Goal: Task Accomplishment & Management: Complete application form

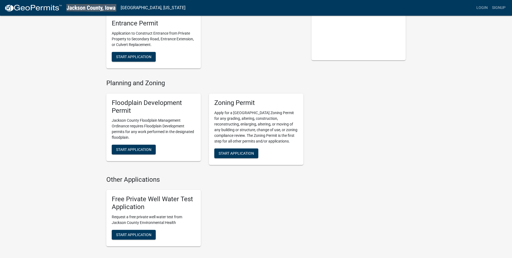
scroll to position [135, 0]
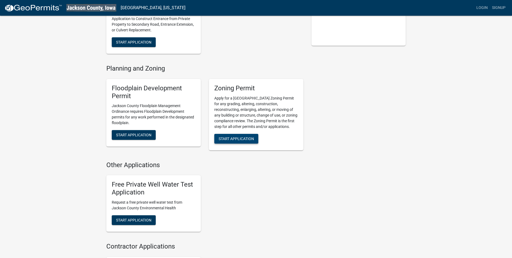
click at [249, 139] on span "Start Application" at bounding box center [236, 138] width 35 height 4
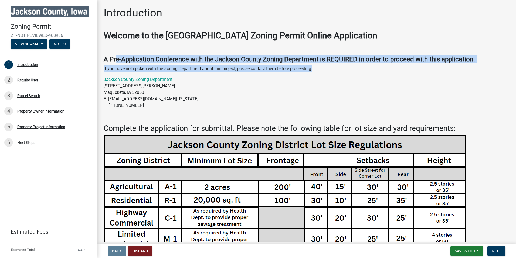
drag, startPoint x: 116, startPoint y: 59, endPoint x: 399, endPoint y: 64, distance: 283.1
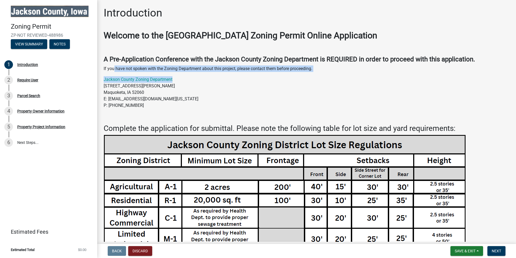
drag, startPoint x: 113, startPoint y: 69, endPoint x: 311, endPoint y: 75, distance: 197.3
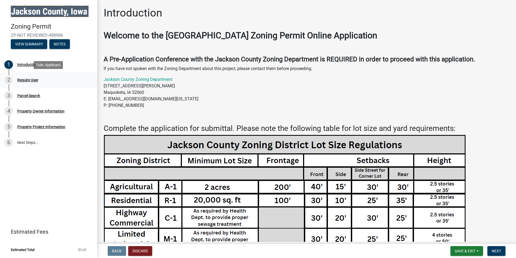
click at [38, 78] on div "Require User" at bounding box center [27, 80] width 21 height 4
click at [26, 81] on div "Require User" at bounding box center [27, 80] width 21 height 4
click at [26, 96] on div "Parcel Search" at bounding box center [28, 96] width 23 height 4
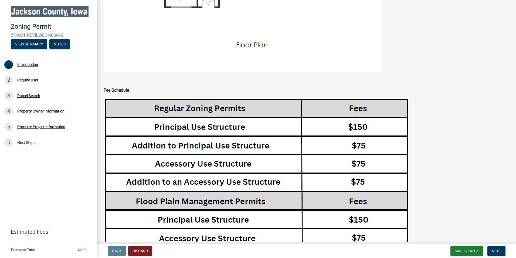
scroll to position [837, 0]
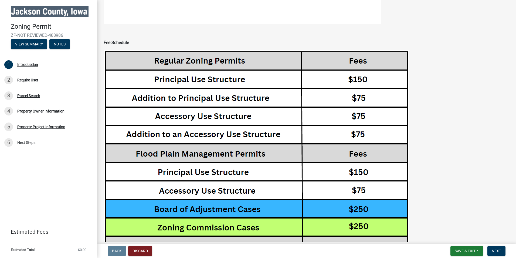
click at [228, 77] on img at bounding box center [257, 234] width 306 height 368
click at [219, 107] on img at bounding box center [257, 234] width 306 height 368
click at [220, 102] on img at bounding box center [257, 234] width 306 height 368
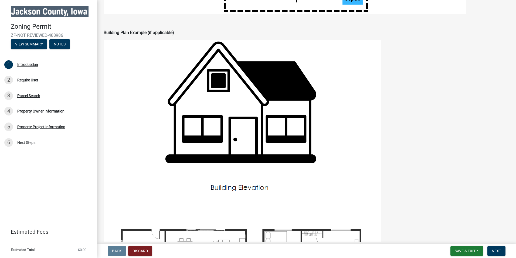
scroll to position [388, 0]
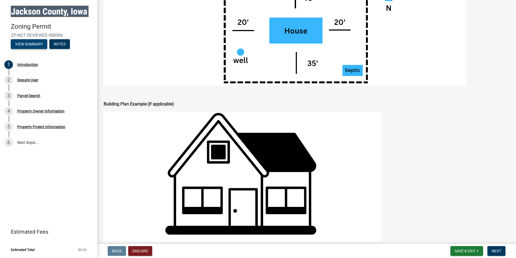
click at [32, 42] on button "View Summary" at bounding box center [29, 44] width 36 height 10
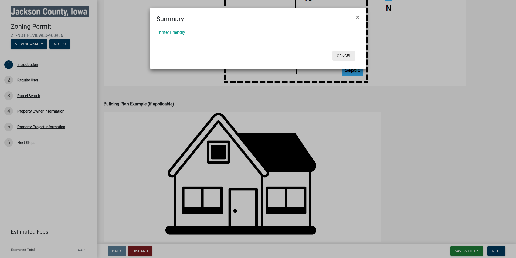
click at [345, 55] on button "Cancel" at bounding box center [344, 56] width 23 height 10
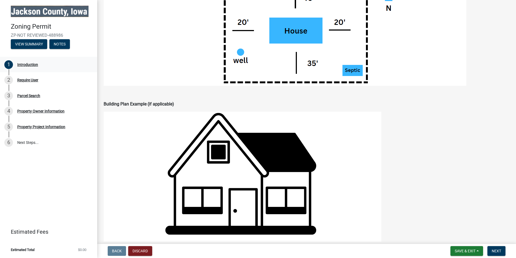
click at [29, 63] on div "Introduction" at bounding box center [27, 65] width 21 height 4
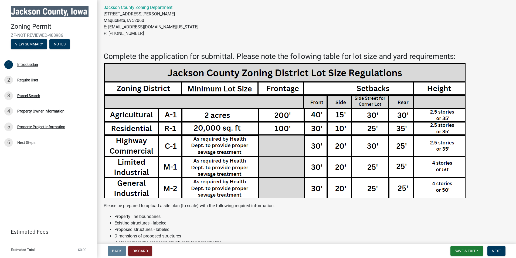
scroll to position [81, 0]
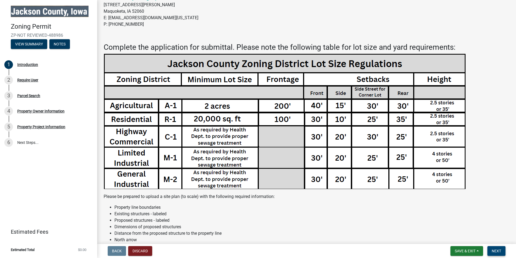
click at [500, 249] on span "Next" at bounding box center [496, 251] width 9 height 4
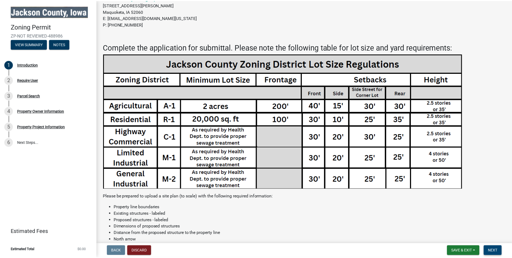
scroll to position [0, 0]
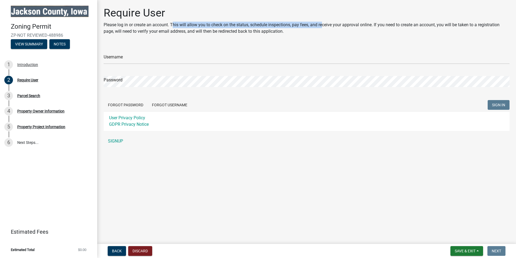
drag, startPoint x: 173, startPoint y: 21, endPoint x: 324, endPoint y: 25, distance: 150.8
click at [324, 25] on div "Require User Please log in or create an account. This will allow you to check o…" at bounding box center [307, 22] width 406 height 32
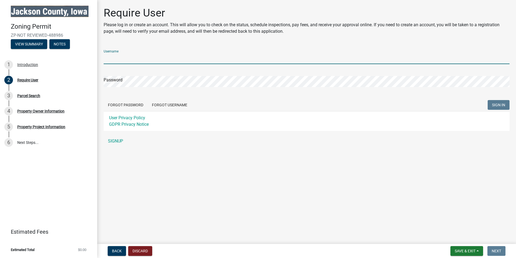
drag, startPoint x: 324, startPoint y: 25, endPoint x: 274, endPoint y: 56, distance: 58.7
click at [274, 56] on input "Username" at bounding box center [307, 58] width 406 height 11
type input "[EMAIL_ADDRESS][DOMAIN_NAME]"
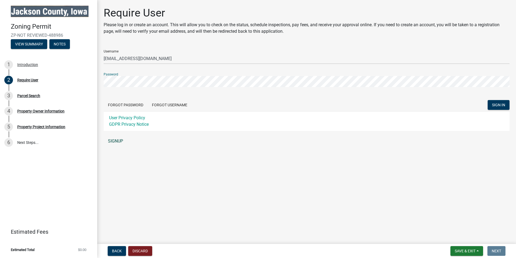
click at [122, 142] on link "SIGNUP" at bounding box center [307, 141] width 406 height 11
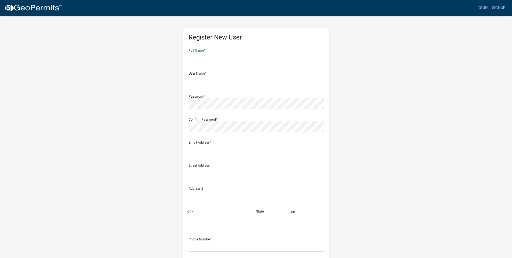
click at [199, 60] on input "text" at bounding box center [256, 57] width 135 height 11
click at [192, 55] on input "[PERSON_NAME]" at bounding box center [256, 57] width 135 height 11
type input "[PERSON_NAME]"
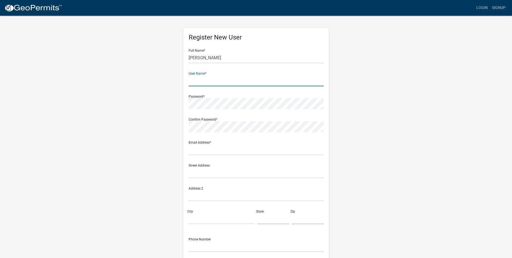
click at [256, 83] on input "text" at bounding box center [256, 80] width 135 height 11
type input "[EMAIL_ADDRESS][DOMAIN_NAME]"
type input "[STREET_ADDRESS][PERSON_NAME]"
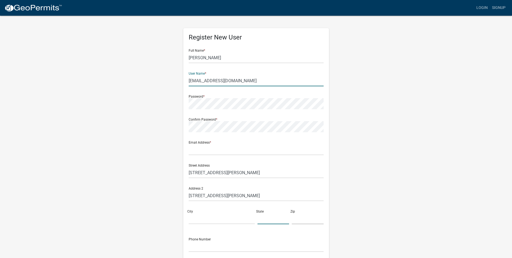
type input "[PHONE_NUMBER]"
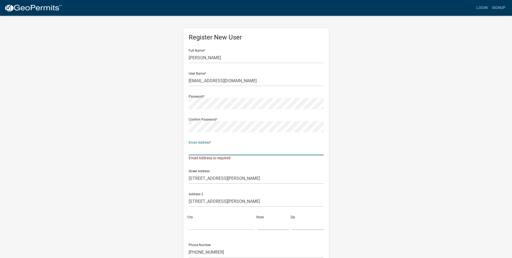
click at [219, 154] on input "text" at bounding box center [256, 149] width 135 height 11
type input "[EMAIL_ADDRESS][DOMAIN_NAME]"
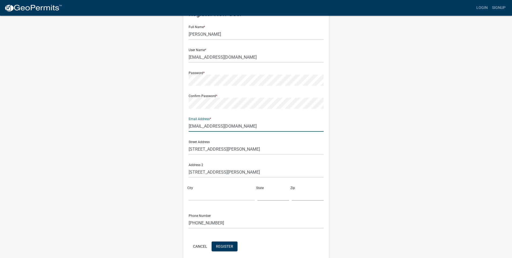
scroll to position [46, 0]
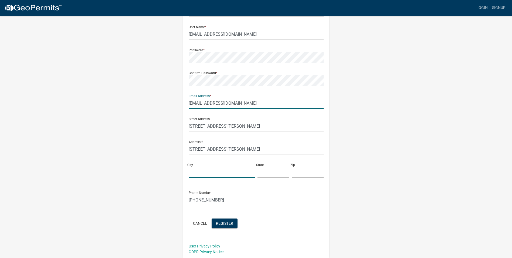
click at [211, 170] on input "City" at bounding box center [222, 171] width 66 height 11
click at [211, 171] on input "City" at bounding box center [222, 171] width 66 height 11
type input "[PERSON_NAME]"
click at [270, 176] on input "text" at bounding box center [274, 171] width 32 height 11
type input "[US_STATE]"
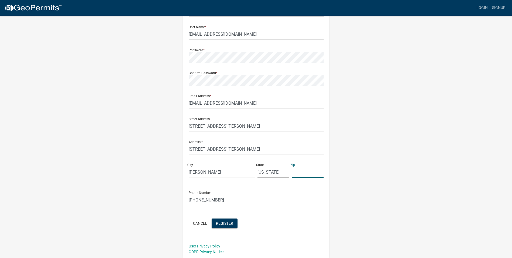
click at [299, 174] on input "text" at bounding box center [308, 171] width 32 height 11
type input "52255"
click at [259, 172] on input "[US_STATE]" at bounding box center [274, 171] width 32 height 11
type input "[US_STATE]"
drag, startPoint x: 221, startPoint y: 200, endPoint x: 142, endPoint y: 200, distance: 78.9
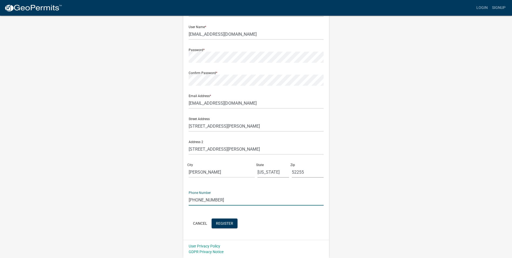
click at [142, 200] on div "Register New User Full Name * [PERSON_NAME] User Name * [EMAIL_ADDRESS][DOMAIN_…" at bounding box center [256, 113] width 308 height 289
click at [195, 199] on input "5639496208" at bounding box center [256, 199] width 135 height 11
type input "[PHONE_NUMBER]"
click at [230, 225] on span "Register" at bounding box center [224, 223] width 17 height 4
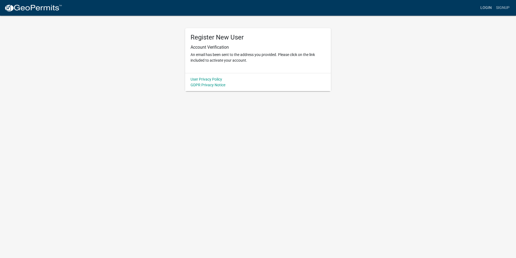
click at [488, 9] on link "Login" at bounding box center [487, 8] width 16 height 10
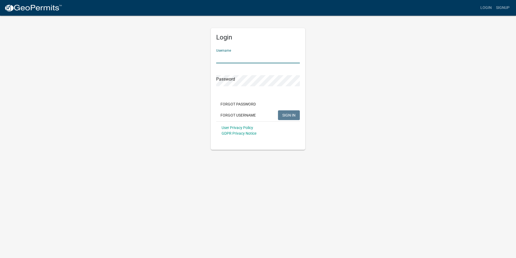
click at [244, 59] on input "Username" at bounding box center [258, 57] width 84 height 11
type input "[EMAIL_ADDRESS][DOMAIN_NAME]"
click at [283, 113] on span "SIGN IN" at bounding box center [289, 115] width 13 height 4
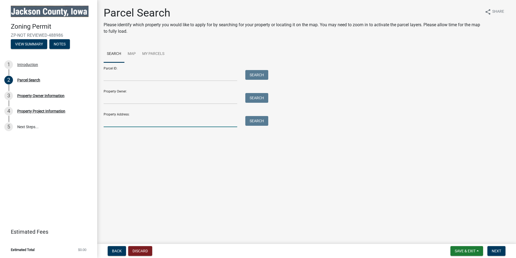
click at [152, 123] on input "Property Address:" at bounding box center [171, 121] width 134 height 11
click at [164, 122] on input "Property Address:" at bounding box center [171, 121] width 134 height 11
drag, startPoint x: 118, startPoint y: 119, endPoint x: 174, endPoint y: 125, distance: 56.5
click at [118, 119] on input "Property Address:" at bounding box center [171, 121] width 134 height 11
type input "24102 Circle Dr"
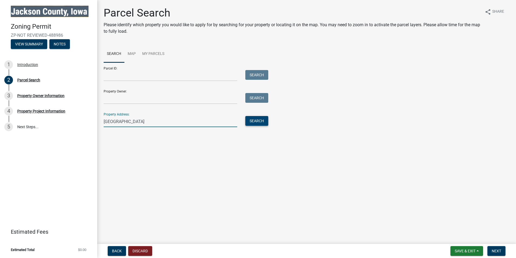
click at [261, 118] on button "Search" at bounding box center [257, 121] width 23 height 10
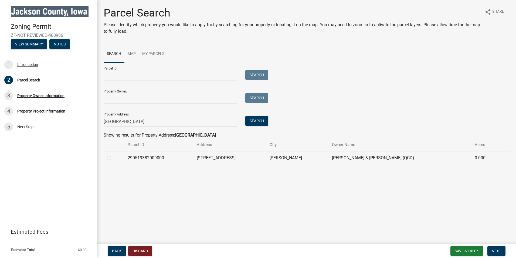
click at [228, 159] on td "24102 E CIRCLE DR" at bounding box center [230, 157] width 73 height 13
click at [113, 155] on label at bounding box center [113, 155] width 0 height 0
click at [113, 158] on input "radio" at bounding box center [115, 157] width 4 height 4
radio input "true"
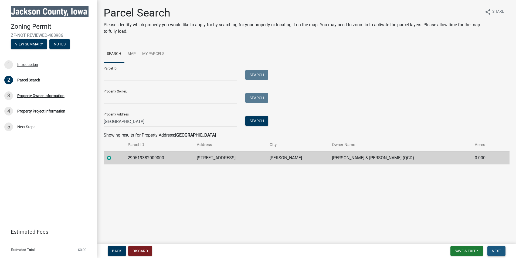
click at [496, 250] on span "Next" at bounding box center [496, 251] width 9 height 4
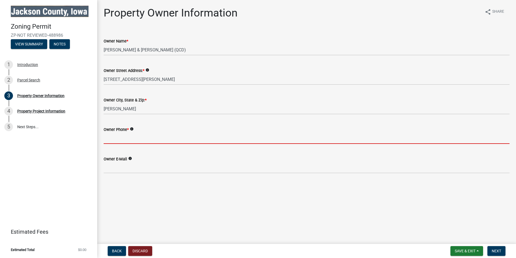
click at [140, 141] on input "Owner Phone *" at bounding box center [307, 138] width 406 height 11
type input "5639496208"
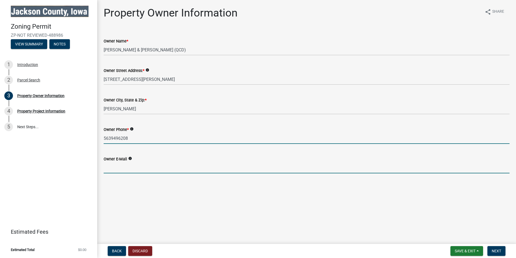
type input "[EMAIL_ADDRESS][DOMAIN_NAME]"
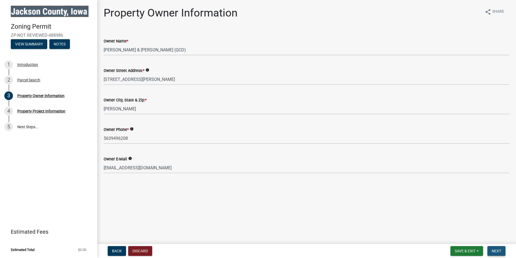
click at [501, 253] on span "Next" at bounding box center [496, 251] width 9 height 4
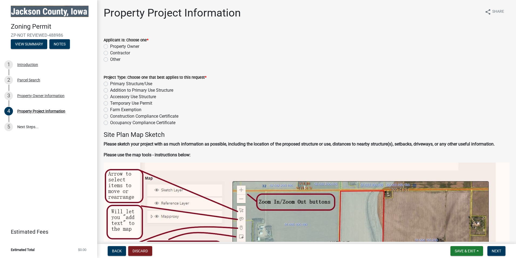
click at [125, 46] on label "Property Owner" at bounding box center [124, 46] width 29 height 6
click at [114, 46] on input "Property Owner" at bounding box center [112, 45] width 4 height 4
radio input "true"
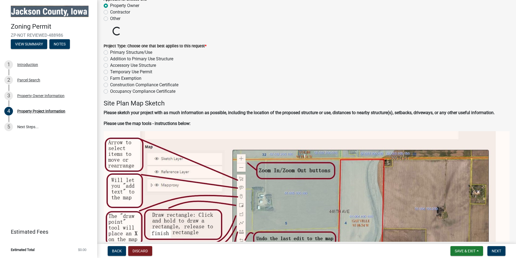
scroll to position [54, 0]
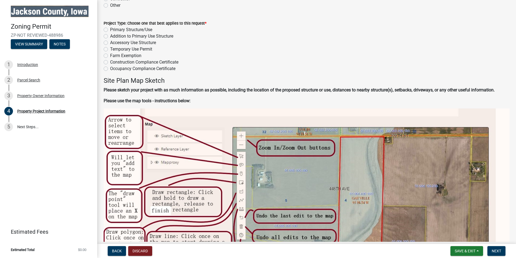
click at [141, 35] on label "Addition to Primary Use Structure" at bounding box center [141, 36] width 63 height 6
click at [114, 35] on input "Addition to Primary Use Structure" at bounding box center [112, 35] width 4 height 4
radio input "true"
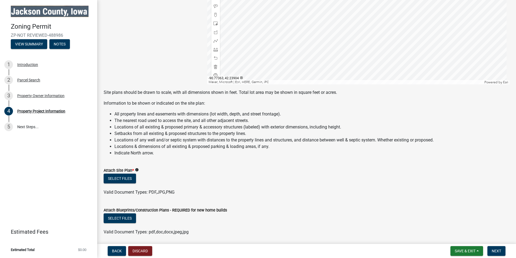
scroll to position [432, 0]
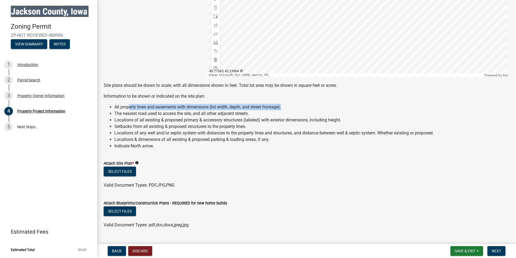
drag, startPoint x: 129, startPoint y: 106, endPoint x: 283, endPoint y: 106, distance: 153.4
click at [283, 106] on li "All property lines and easements with dimensions (lot width, depth, and street …" at bounding box center [312, 107] width 395 height 6
drag, startPoint x: 115, startPoint y: 110, endPoint x: 164, endPoint y: 113, distance: 48.4
click at [164, 113] on li "The nearest road used to access the site, and all other adjacent streets." at bounding box center [312, 113] width 395 height 6
drag, startPoint x: 164, startPoint y: 113, endPoint x: 148, endPoint y: 83, distance: 33.5
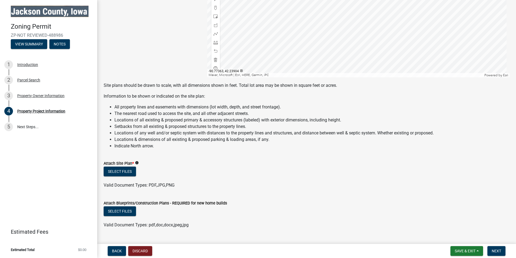
click at [148, 83] on p "Site plans should be drawn to scale, with all dimensions shown in feet. Total l…" at bounding box center [307, 85] width 406 height 6
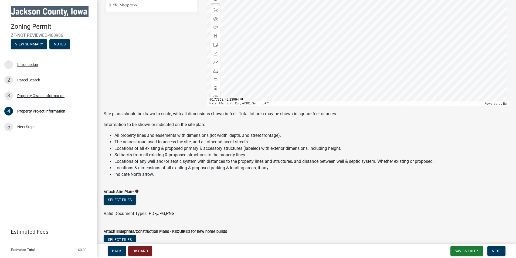
scroll to position [297, 0]
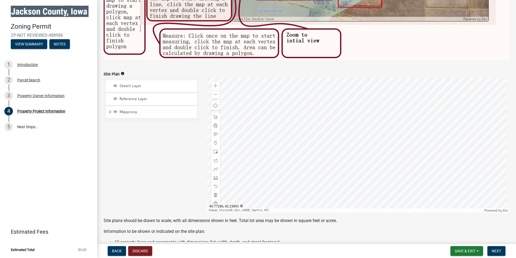
click at [362, 141] on div at bounding box center [358, 144] width 303 height 135
click at [386, 163] on div at bounding box center [358, 144] width 303 height 135
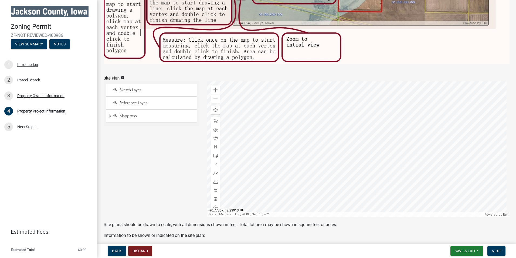
scroll to position [324, 0]
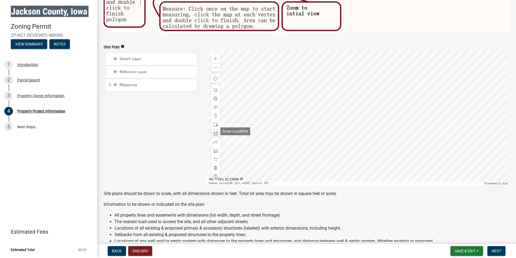
click at [216, 131] on span at bounding box center [216, 133] width 4 height 4
click at [344, 92] on div at bounding box center [358, 117] width 303 height 135
click at [339, 111] on div at bounding box center [358, 117] width 303 height 135
click at [357, 118] on div at bounding box center [358, 117] width 303 height 135
click at [364, 99] on div at bounding box center [358, 117] width 303 height 135
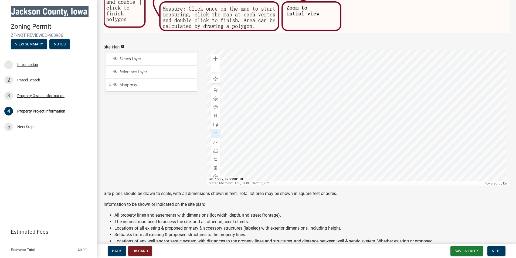
click at [344, 92] on div at bounding box center [358, 117] width 303 height 135
click at [214, 106] on span at bounding box center [216, 107] width 4 height 4
click at [339, 126] on div at bounding box center [358, 117] width 303 height 135
click at [361, 116] on div at bounding box center [358, 117] width 303 height 135
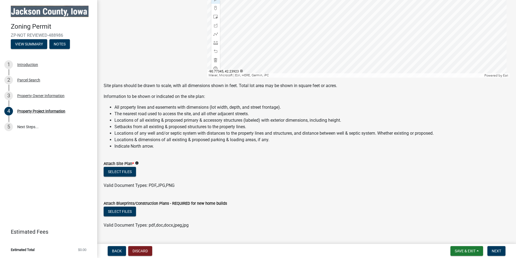
scroll to position [432, 0]
drag, startPoint x: 190, startPoint y: 83, endPoint x: 237, endPoint y: 82, distance: 47.0
click at [237, 82] on p "Site plans should be drawn to scale, with all dimensions shown in feet. Total l…" at bounding box center [307, 85] width 406 height 6
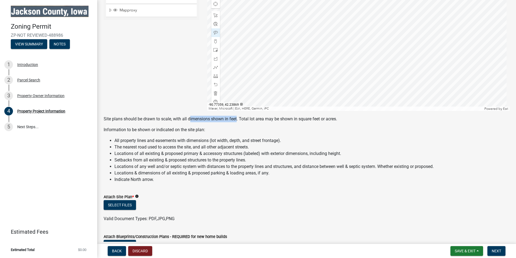
scroll to position [405, 0]
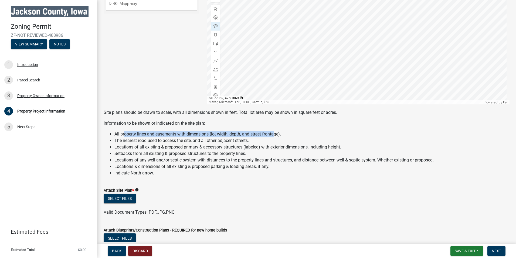
drag, startPoint x: 124, startPoint y: 130, endPoint x: 277, endPoint y: 134, distance: 152.7
click at [277, 134] on li "All property lines and easements with dimensions (lot width, depth, and street …" at bounding box center [312, 134] width 395 height 6
drag, startPoint x: 127, startPoint y: 139, endPoint x: 204, endPoint y: 140, distance: 77.0
click at [204, 140] on li "The nearest road used to access the site, and all other adjacent streets." at bounding box center [312, 140] width 395 height 6
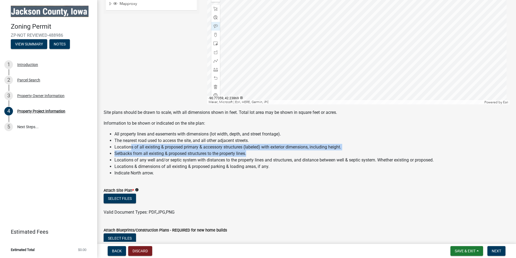
drag, startPoint x: 131, startPoint y: 147, endPoint x: 336, endPoint y: 150, distance: 205.0
click at [336, 150] on ul "All property lines and easements with dimensions (lot width, depth, and street …" at bounding box center [307, 153] width 406 height 45
click at [336, 150] on li "Setbacks from all existing & proposed structures to the property lines." at bounding box center [312, 153] width 395 height 6
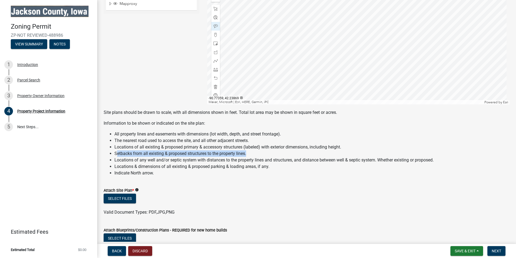
drag, startPoint x: 117, startPoint y: 150, endPoint x: 258, endPoint y: 153, distance: 141.0
click at [258, 153] on li "Setbacks from all existing & proposed structures to the property lines." at bounding box center [312, 153] width 395 height 6
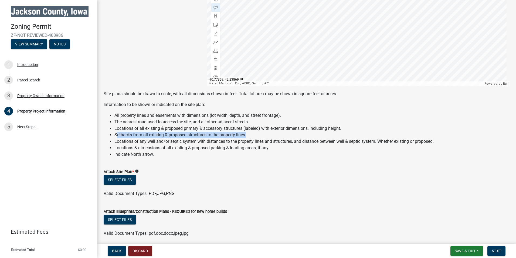
scroll to position [459, 0]
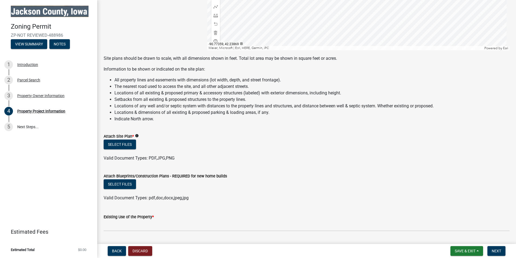
click at [122, 155] on span "Valid Document Types: PDF,JPG,PNG" at bounding box center [139, 157] width 71 height 5
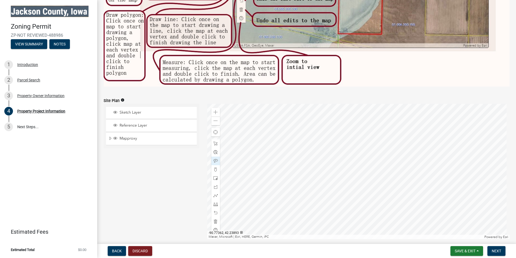
scroll to position [270, 0]
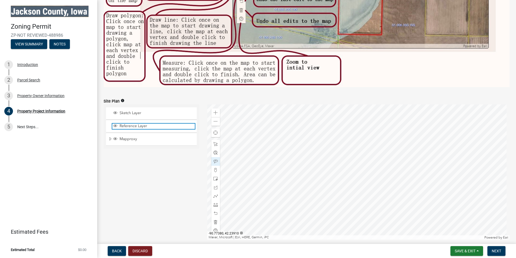
click at [169, 124] on span "Reference Layer" at bounding box center [156, 125] width 77 height 5
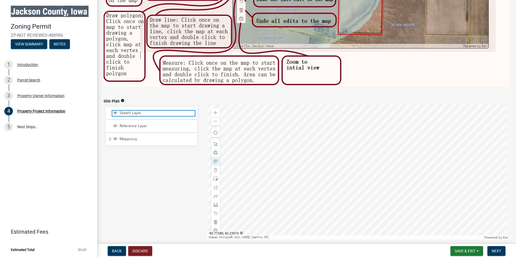
click at [166, 112] on span "Sketch Layer" at bounding box center [156, 112] width 77 height 5
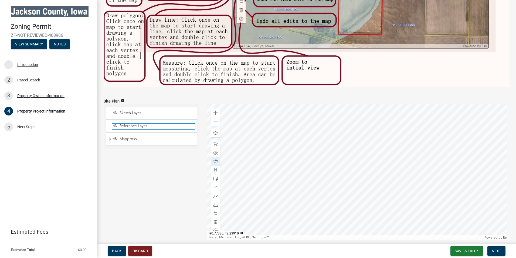
click at [158, 126] on span "Reference Layer" at bounding box center [156, 125] width 77 height 5
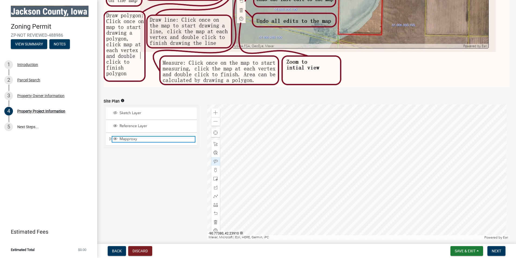
click at [153, 136] on span "Mapproxy" at bounding box center [156, 138] width 77 height 5
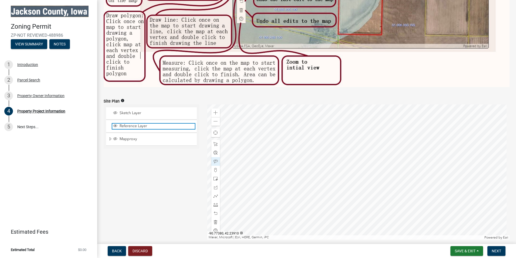
click at [153, 123] on span "Reference Layer" at bounding box center [156, 125] width 77 height 5
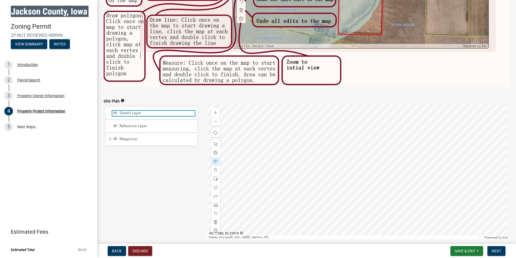
click at [152, 111] on span "Sketch Layer" at bounding box center [156, 112] width 77 height 5
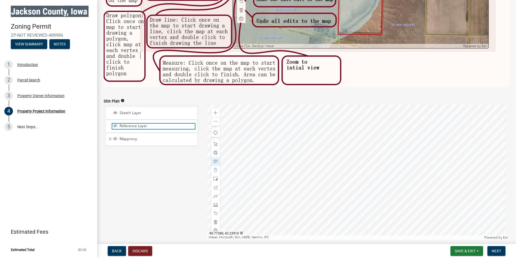
click at [145, 123] on span "Reference Layer" at bounding box center [156, 125] width 77 height 5
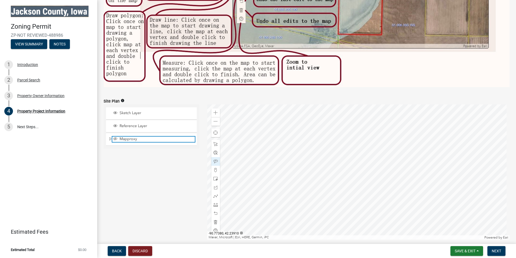
click at [121, 136] on span "Mapproxy" at bounding box center [156, 138] width 77 height 5
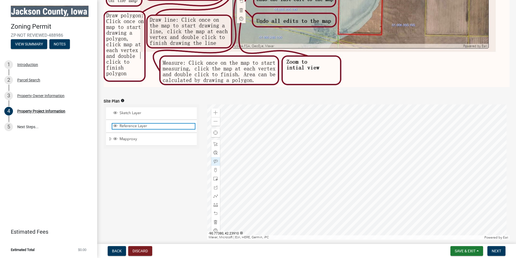
click at [136, 124] on span "Reference Layer" at bounding box center [156, 125] width 77 height 5
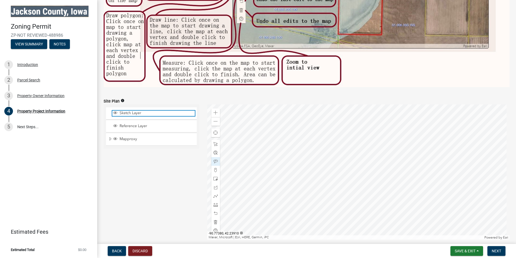
click at [137, 112] on span "Sketch Layer" at bounding box center [156, 112] width 77 height 5
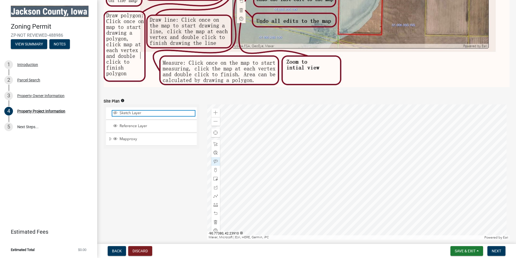
click at [137, 112] on span "Sketch Layer" at bounding box center [156, 112] width 77 height 5
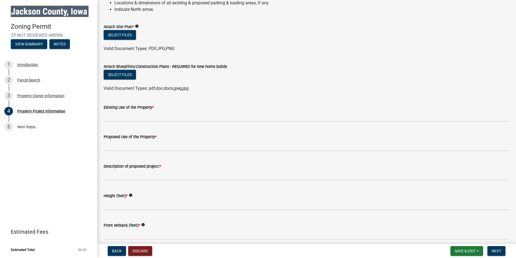
scroll to position [567, 0]
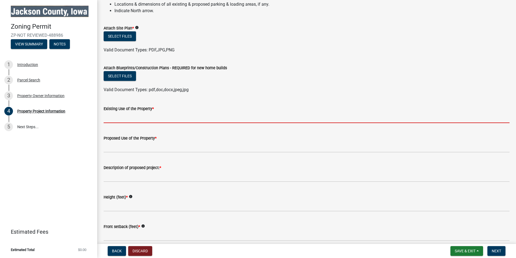
click at [152, 113] on input "Existing Use of the Property *" at bounding box center [307, 117] width 406 height 11
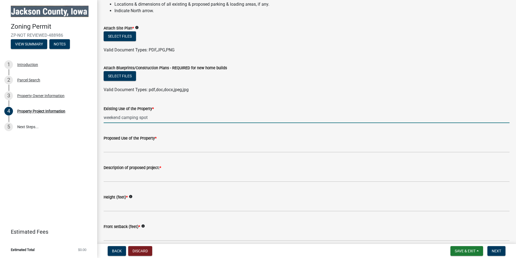
type input "weekend camping spot"
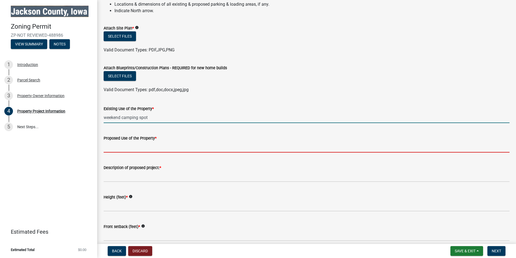
click at [141, 146] on input "Proposed Use of the Property *" at bounding box center [307, 146] width 406 height 11
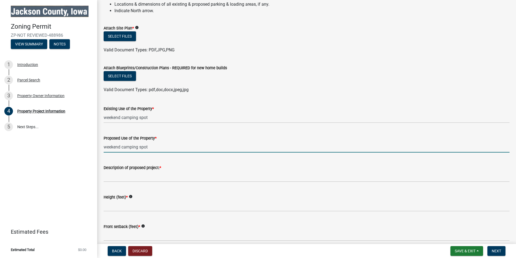
type input "weekend camping spot"
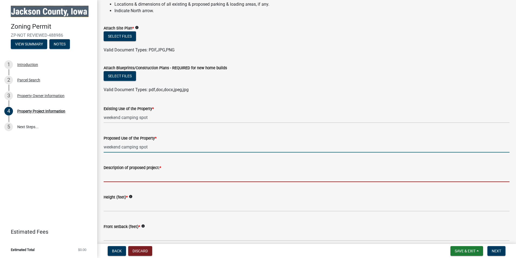
click at [163, 171] on input "Description of proposed project: *" at bounding box center [307, 176] width 406 height 11
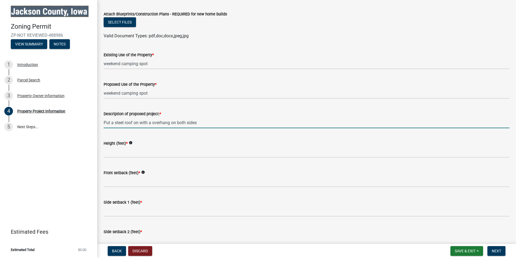
scroll to position [621, 0]
type input "Put a steel roof on with a overhang on both sides"
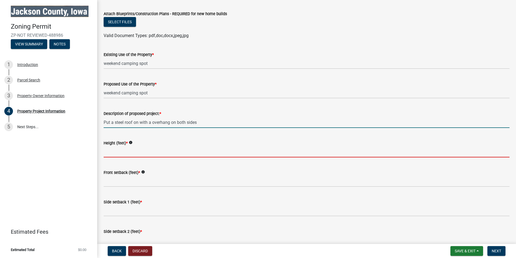
click at [125, 151] on input "Height (feet) *" at bounding box center [307, 151] width 406 height 11
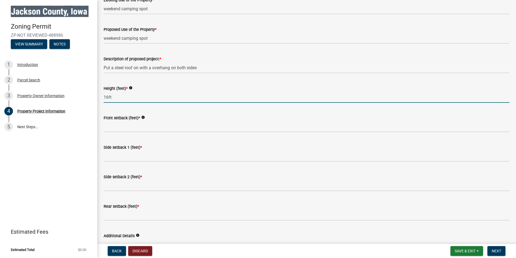
scroll to position [675, 0]
type input "16ft"
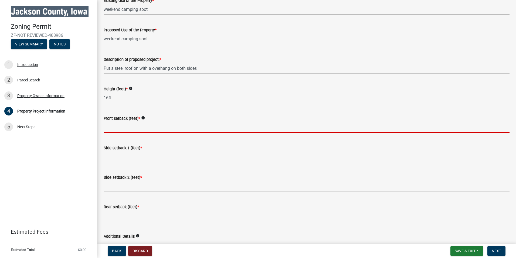
click at [132, 125] on input "Front setback (feet) *" at bounding box center [307, 127] width 406 height 11
click at [143, 116] on icon "info" at bounding box center [143, 118] width 4 height 4
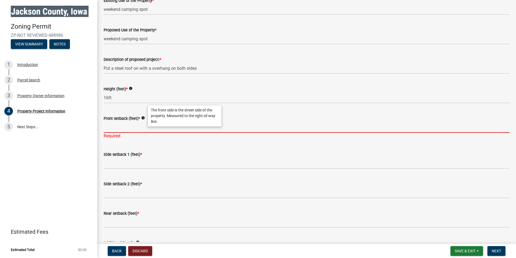
click at [133, 128] on input "Front setback (feet) *" at bounding box center [307, 127] width 406 height 11
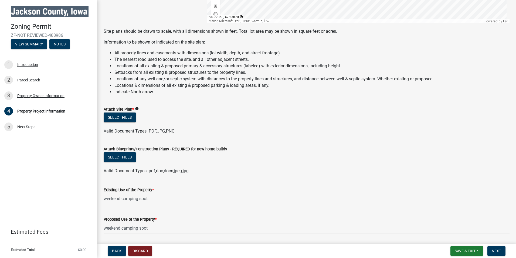
scroll to position [351, 0]
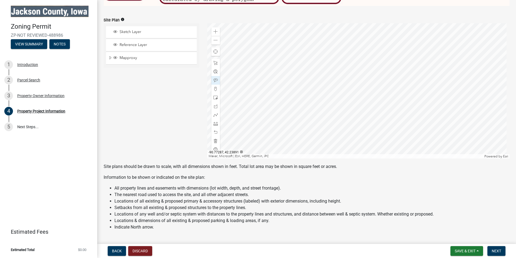
click at [362, 96] on div at bounding box center [358, 90] width 303 height 135
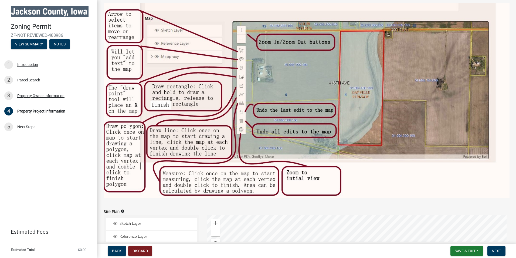
scroll to position [162, 0]
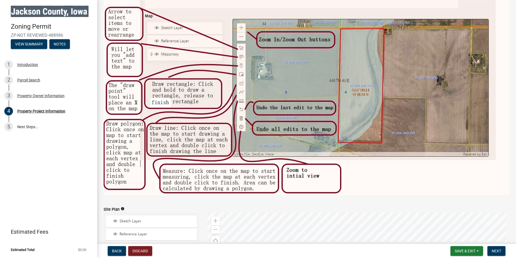
click at [240, 100] on img at bounding box center [307, 97] width 406 height 195
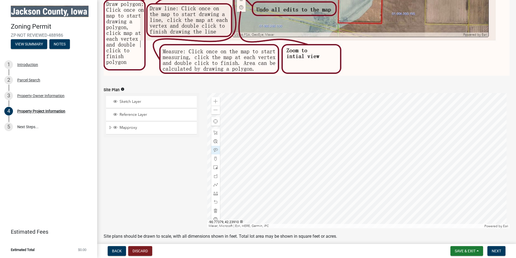
scroll to position [297, 0]
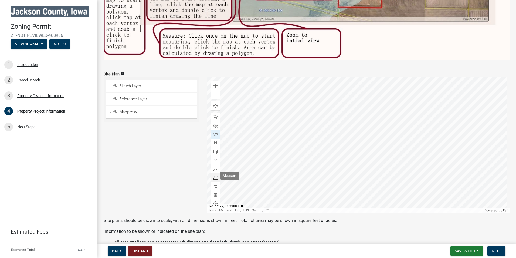
click at [215, 177] on span at bounding box center [216, 177] width 4 height 4
click at [156, 83] on span "Sketch Layer" at bounding box center [156, 85] width 77 height 5
click at [363, 150] on div at bounding box center [358, 144] width 303 height 135
click at [355, 176] on div at bounding box center [358, 144] width 303 height 135
click at [427, 77] on div at bounding box center [358, 144] width 303 height 135
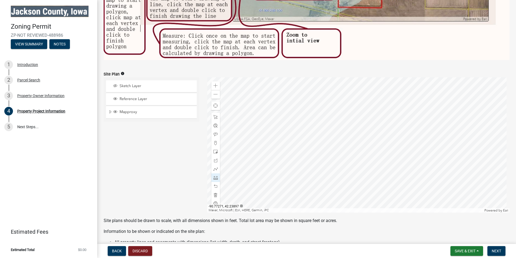
click at [404, 96] on div at bounding box center [358, 144] width 303 height 135
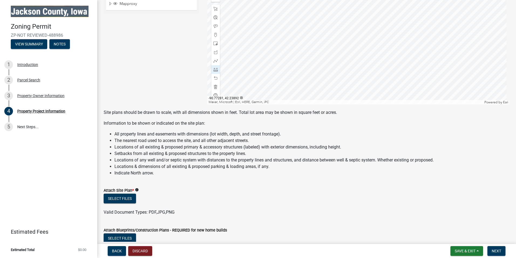
scroll to position [351, 0]
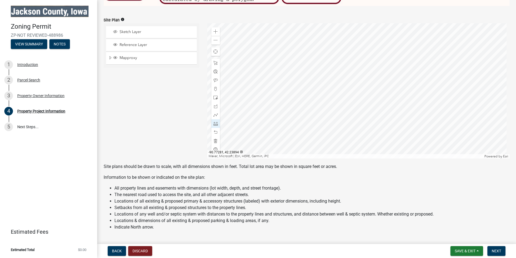
click at [275, 93] on div at bounding box center [358, 90] width 303 height 135
click at [216, 121] on span at bounding box center [216, 123] width 4 height 4
click at [263, 104] on div at bounding box center [358, 90] width 303 height 135
click at [257, 118] on div at bounding box center [358, 90] width 303 height 135
click at [214, 121] on span at bounding box center [216, 123] width 4 height 4
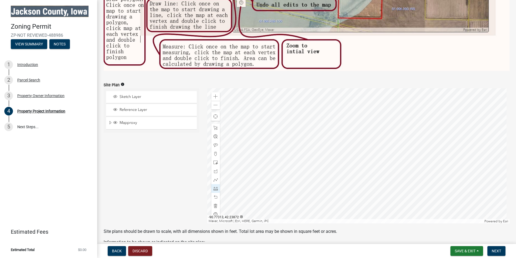
scroll to position [297, 0]
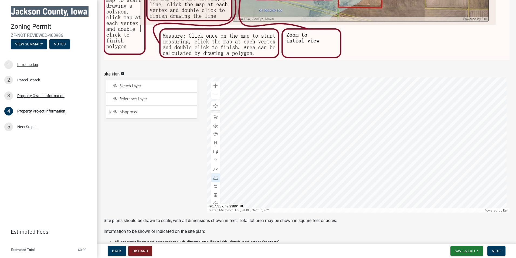
click at [264, 158] on div at bounding box center [358, 144] width 303 height 135
click at [258, 173] on div at bounding box center [358, 144] width 303 height 135
click at [263, 159] on div at bounding box center [358, 144] width 303 height 135
click at [259, 173] on div at bounding box center [358, 144] width 303 height 135
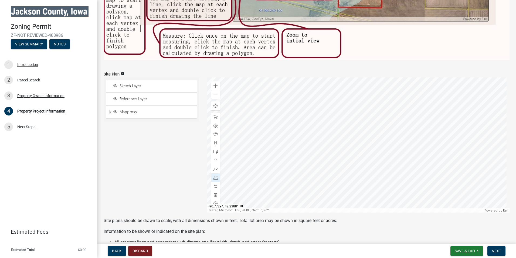
click at [258, 172] on div at bounding box center [358, 144] width 303 height 135
click at [261, 158] on div at bounding box center [358, 144] width 303 height 135
click at [262, 159] on div at bounding box center [358, 144] width 303 height 135
click at [264, 159] on div at bounding box center [358, 144] width 303 height 135
click at [263, 159] on div at bounding box center [358, 144] width 303 height 135
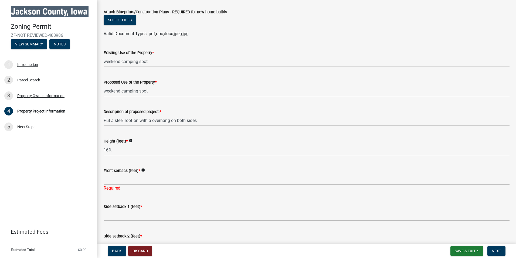
scroll to position [675, 0]
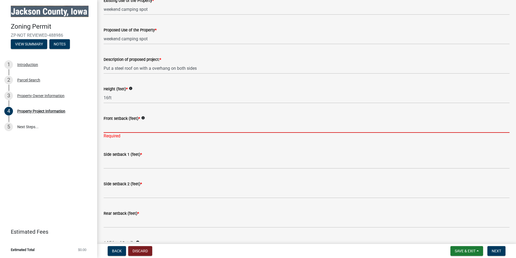
click at [127, 129] on input "Front setback (feet) *" at bounding box center [307, 127] width 406 height 11
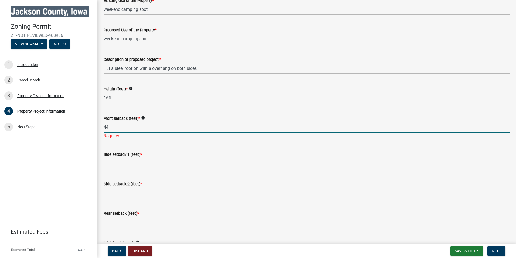
type input "44"
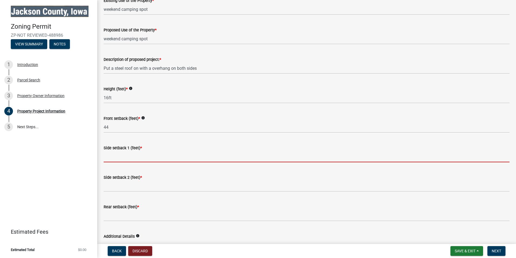
click at [135, 160] on input "Side setback 1 (feet) *" at bounding box center [307, 156] width 406 height 11
click at [140, 146] on label "Side setback 1 (feet) *" at bounding box center [123, 148] width 38 height 4
click at [140, 151] on input "Side setback 1 (feet) *" at bounding box center [307, 156] width 406 height 11
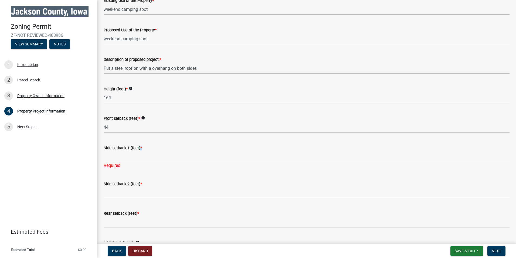
click at [142, 146] on span "*" at bounding box center [141, 148] width 2 height 5
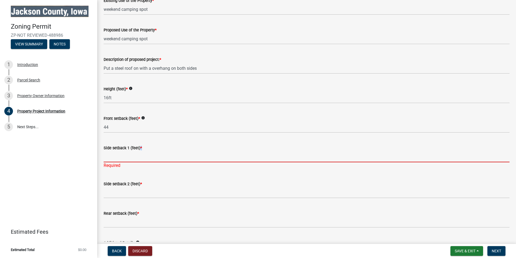
click at [142, 151] on input "Side setback 1 (feet) *" at bounding box center [307, 156] width 406 height 11
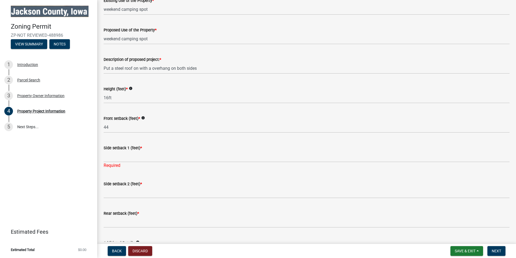
click at [141, 146] on span "*" at bounding box center [141, 148] width 2 height 5
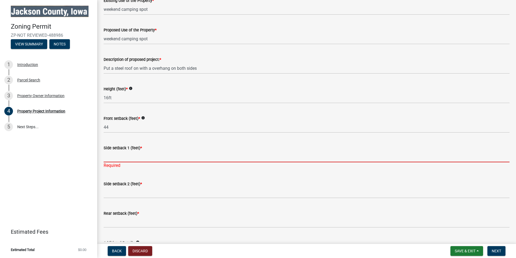
click at [141, 151] on input "Side setback 1 (feet) *" at bounding box center [307, 156] width 406 height 11
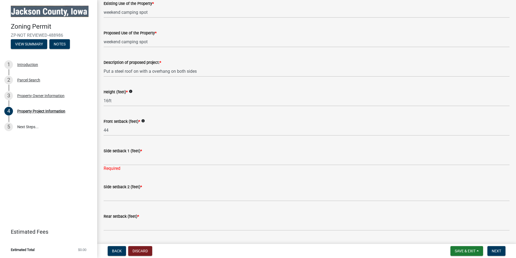
scroll to position [702, 0]
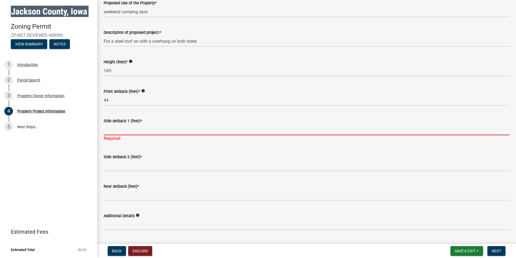
click at [110, 129] on input "Side setback 1 (feet) *" at bounding box center [307, 129] width 406 height 11
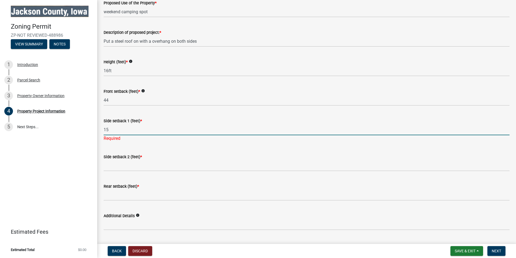
type input "15"
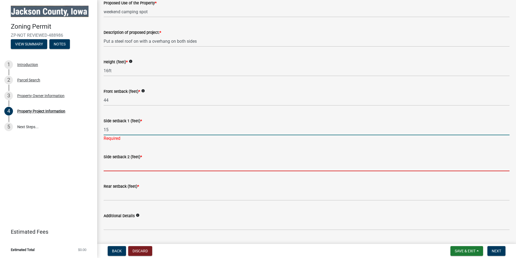
click at [143, 164] on wm-data-entity-input "Side setback 2 (feet) *" at bounding box center [307, 160] width 406 height 29
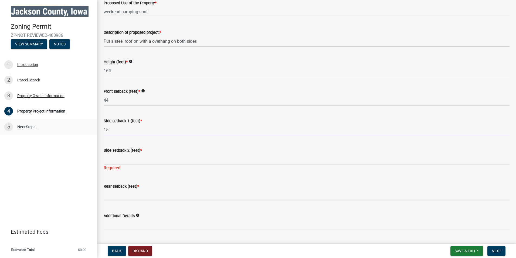
drag, startPoint x: 120, startPoint y: 130, endPoint x: 31, endPoint y: 126, distance: 89.2
click at [36, 126] on div "Zoning Permit ZP-NOT REVIEWED-488986 View Summary Notes 1 Introduction 2 Parcel…" at bounding box center [258, 129] width 516 height 258
click at [114, 150] on label "Side setback 2 (feet) *" at bounding box center [123, 151] width 38 height 4
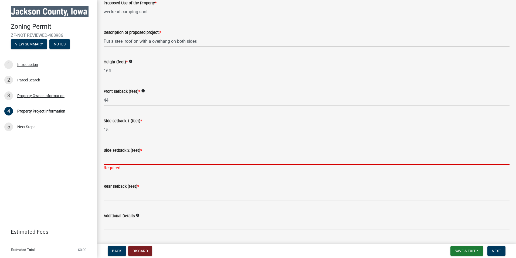
click at [114, 153] on input "Side setback 2 (feet) *" at bounding box center [307, 158] width 406 height 11
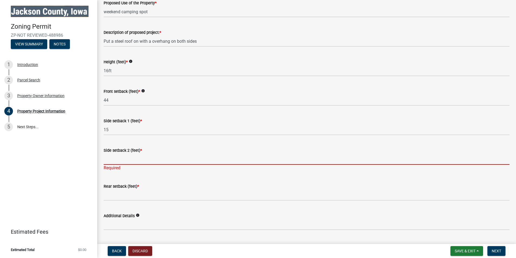
click at [115, 157] on input "Side setback 2 (feet) *" at bounding box center [307, 158] width 406 height 11
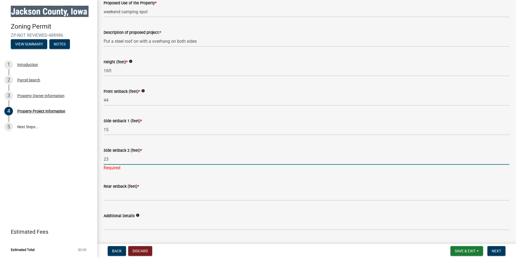
type input "23"
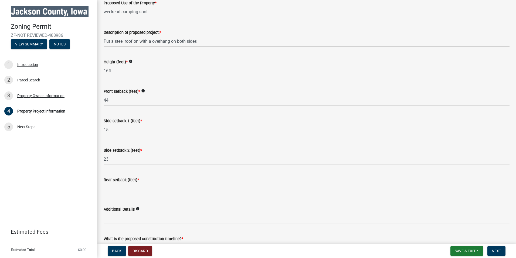
click at [132, 190] on input "Rear setback (feet) *" at bounding box center [307, 188] width 406 height 11
click at [113, 183] on input "Rear setback (feet) *" at bounding box center [307, 188] width 406 height 11
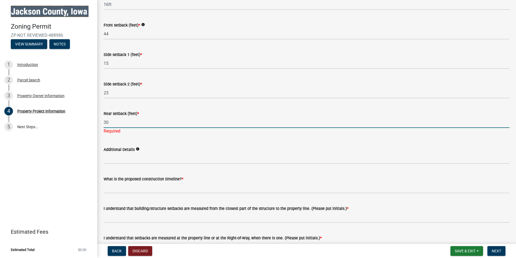
scroll to position [783, 0]
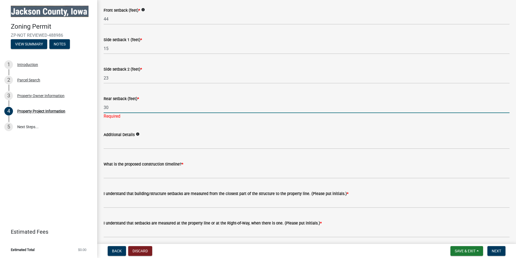
type input "30"
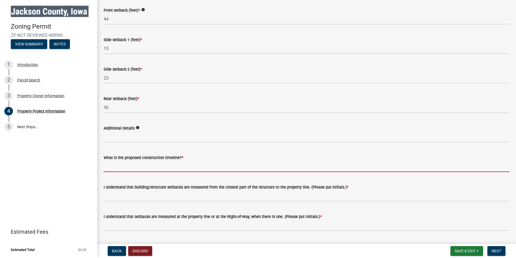
click at [125, 169] on input "What is the proposed construction timeline? *" at bounding box center [307, 166] width 406 height 11
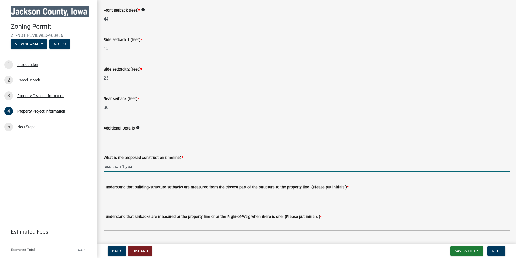
type input "less than 1 year"
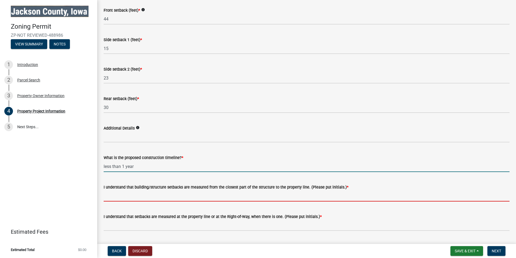
click at [116, 195] on input "I understand that building/structure setbacks are measured from the closest par…" at bounding box center [307, 195] width 406 height 11
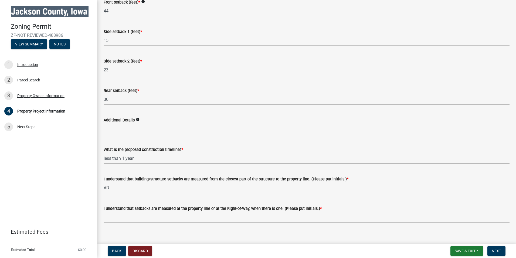
scroll to position [796, 0]
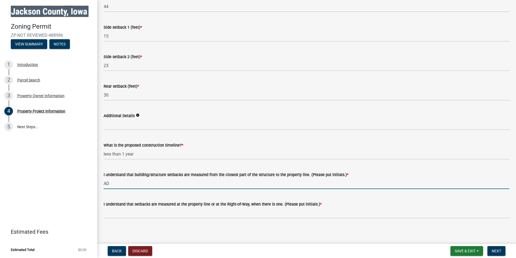
type input "AD"
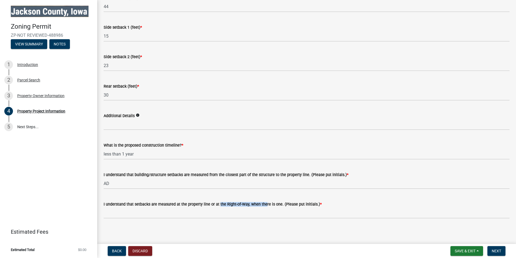
drag, startPoint x: 216, startPoint y: 202, endPoint x: 261, endPoint y: 202, distance: 44.6
click at [261, 202] on label "I understand that setbacks are measured at the property line or at the Right-of…" at bounding box center [213, 204] width 218 height 4
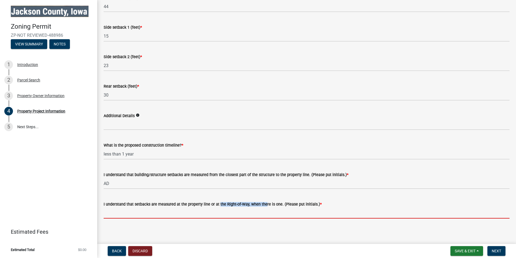
click at [261, 207] on input "I understand that setbacks are measured at the property line or at the Right-of…" at bounding box center [307, 212] width 406 height 11
click at [261, 202] on label "I understand that setbacks are measured at the property line or at the Right-of…" at bounding box center [213, 204] width 218 height 4
click at [261, 207] on input "I understand that setbacks are measured at the property line or at the Right-of…" at bounding box center [307, 212] width 406 height 11
drag, startPoint x: 261, startPoint y: 202, endPoint x: 252, endPoint y: 212, distance: 13.8
click at [252, 212] on input "I understand that setbacks are measured at the property line or at the Right-of…" at bounding box center [307, 212] width 406 height 11
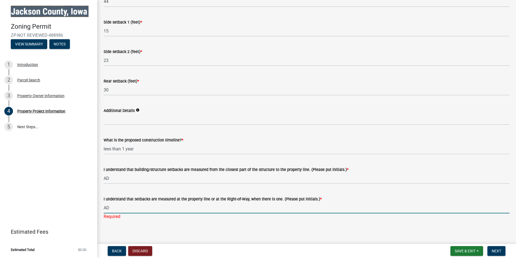
scroll to position [802, 0]
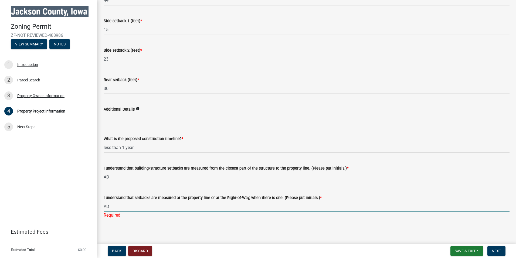
type input "AD"
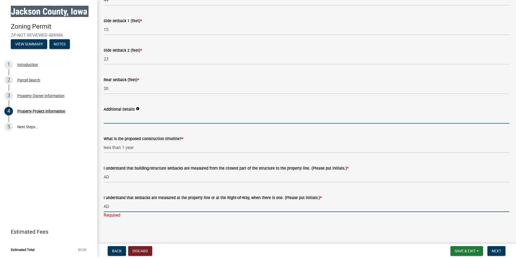
scroll to position [796, 0]
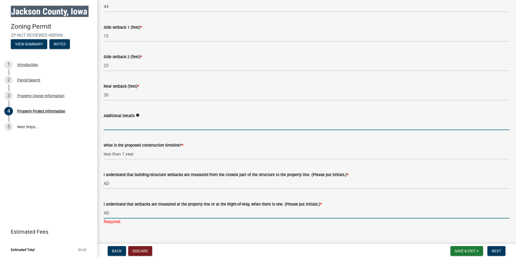
click at [142, 115] on form "Additional Details info" at bounding box center [307, 121] width 406 height 18
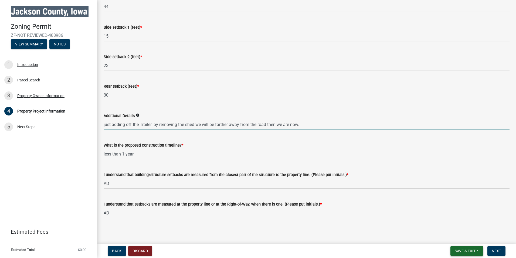
click at [459, 251] on span "Save & Exit" at bounding box center [465, 251] width 21 height 4
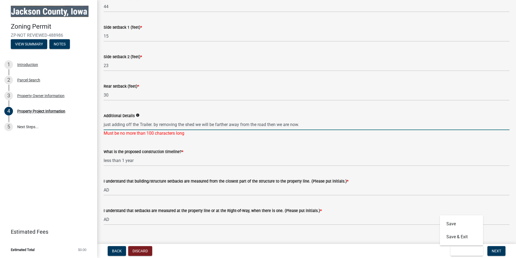
drag, startPoint x: 338, startPoint y: 124, endPoint x: -1, endPoint y: 124, distance: 338.7
click at [0, 124] on html "Internet Explorer does NOT work with GeoPermits. Get a new browser for more sec…" at bounding box center [258, 129] width 516 height 258
click at [312, 124] on input "just adding off the Trailer. by removing the shed we will be farther away from …" at bounding box center [307, 124] width 406 height 11
click at [105, 122] on input "just adding off the Trailer. by removing the shed we will be farther away from …" at bounding box center [307, 124] width 406 height 11
click at [157, 122] on input "Just adding off the Trailer. by removing the shed we will be farther away from …" at bounding box center [307, 124] width 406 height 11
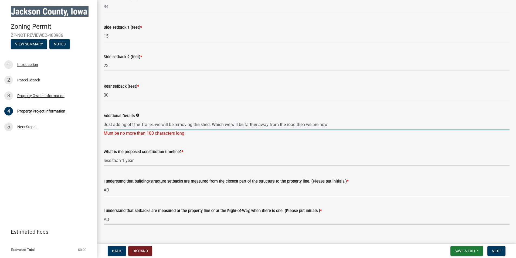
drag, startPoint x: 251, startPoint y: 122, endPoint x: 335, endPoint y: 123, distance: 84.8
click at [335, 123] on input "Just adding off the Trailer. we will be removing the shed. Which we will be far…" at bounding box center [307, 124] width 406 height 11
type input "Just adding off the Trailer. we will be removing the shed. Which we will be far…"
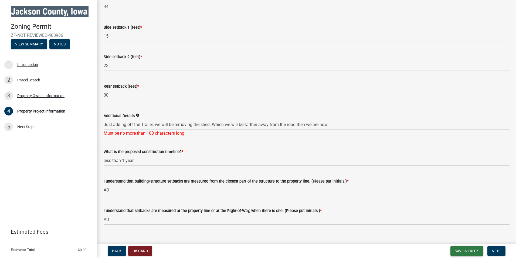
click at [458, 252] on span "Save & Exit" at bounding box center [465, 251] width 21 height 4
click at [451, 224] on button "Save" at bounding box center [461, 223] width 43 height 13
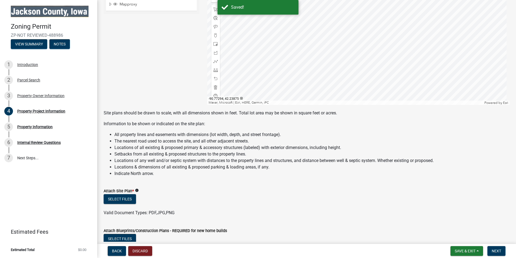
scroll to position [405, 0]
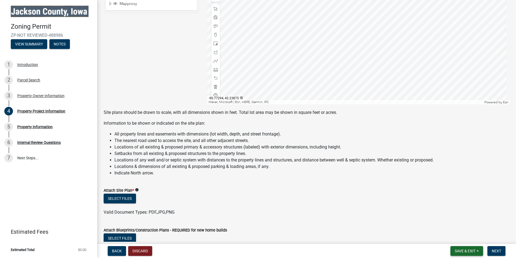
click at [459, 251] on span "Save & Exit" at bounding box center [465, 251] width 21 height 4
click at [402, 227] on div "Attach Blueprints/Construction Plans - REQUIRED for new home builds" at bounding box center [307, 230] width 406 height 6
click at [495, 249] on span "Next" at bounding box center [496, 251] width 9 height 4
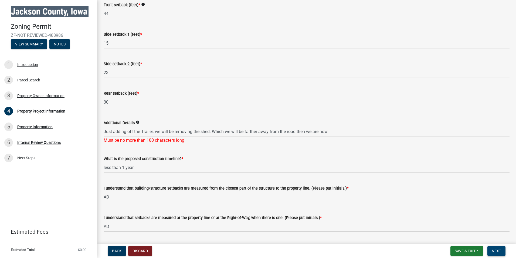
scroll to position [813, 0]
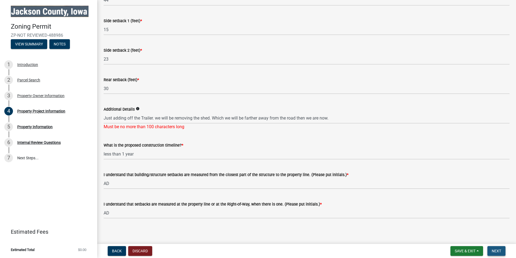
click at [499, 251] on span "Next" at bounding box center [496, 251] width 9 height 4
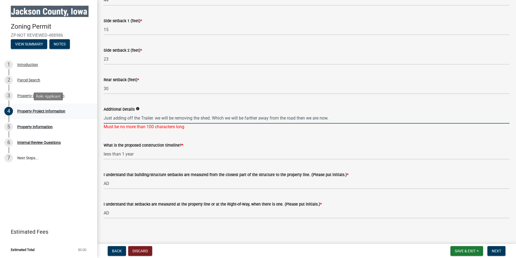
drag, startPoint x: 342, startPoint y: 118, endPoint x: 68, endPoint y: 116, distance: 273.9
click at [68, 116] on div "Zoning Permit ZP-NOT REVIEWED-488986 View Summary Notes 1 Introduction 2 Parcel…" at bounding box center [258, 129] width 516 height 258
click at [68, 116] on link "4 Property Project Information" at bounding box center [48, 111] width 97 height 16
click at [334, 115] on input "Just adding off the Trailer. we will be removing the shed. Which we will be far…" at bounding box center [307, 117] width 406 height 11
click at [331, 115] on input "Just adding off the Trailer. we will be removing the shed. Which we will be far…" at bounding box center [307, 117] width 406 height 11
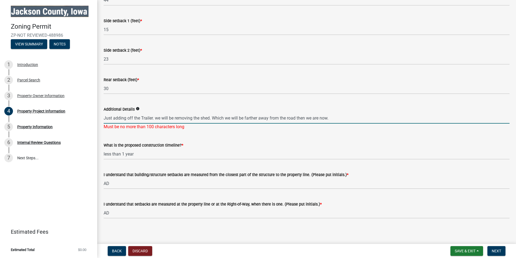
click at [137, 108] on icon "info" at bounding box center [138, 109] width 4 height 4
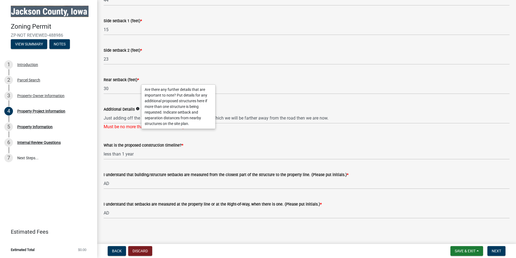
click at [137, 108] on icon "info" at bounding box center [138, 109] width 4 height 4
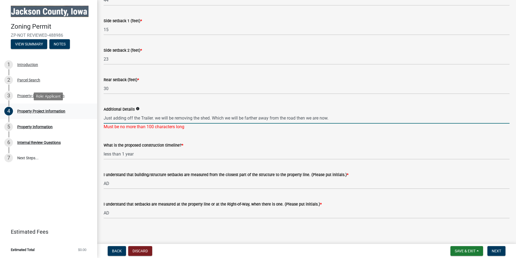
drag, startPoint x: 340, startPoint y: 118, endPoint x: 8, endPoint y: 111, distance: 332.8
click at [8, 111] on div "Zoning Permit ZP-NOT REVIEWED-488986 View Summary Notes 1 Introduction 2 Parcel…" at bounding box center [258, 129] width 516 height 258
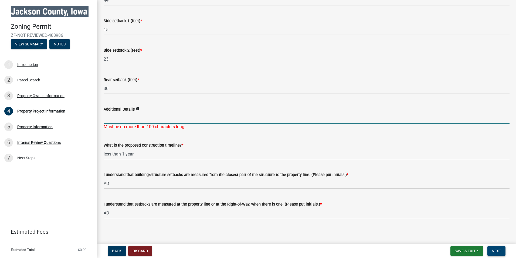
click at [500, 252] on span "Next" at bounding box center [496, 251] width 9 height 4
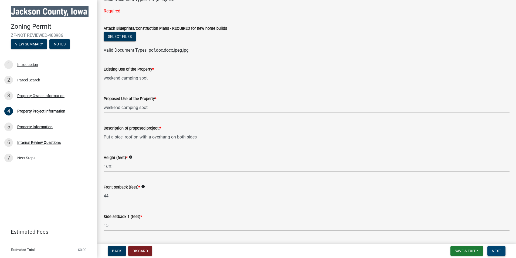
scroll to position [455, 0]
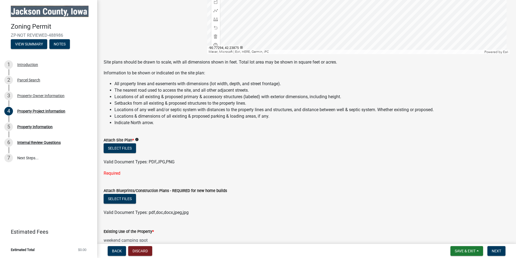
click at [120, 173] on div "Required" at bounding box center [307, 173] width 406 height 6
click at [120, 170] on div "Required" at bounding box center [307, 173] width 406 height 6
click at [116, 170] on div "Required" at bounding box center [307, 173] width 406 height 6
click at [124, 147] on button "Select files" at bounding box center [120, 148] width 32 height 10
click at [136, 137] on icon "info" at bounding box center [137, 139] width 4 height 4
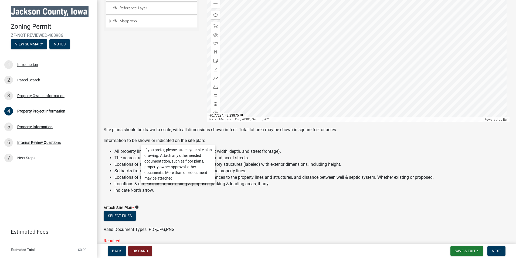
scroll to position [320, 0]
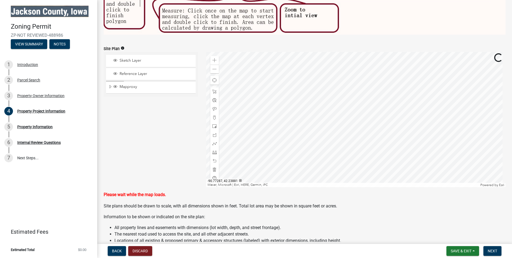
click at [351, 147] on div at bounding box center [356, 119] width 300 height 135
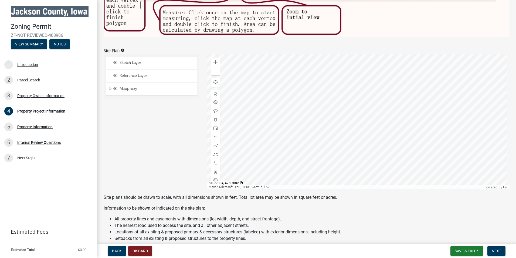
click at [138, 146] on div "Sketch Layer Reference Layer Mapproxy Corporate Limits Political Townships Surv…" at bounding box center [152, 121] width 104 height 135
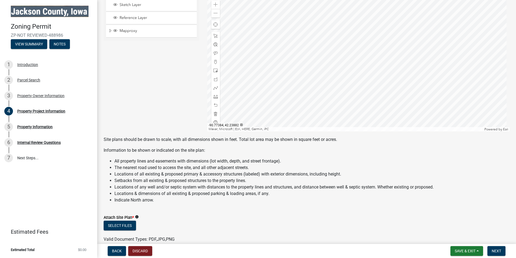
scroll to position [486, 0]
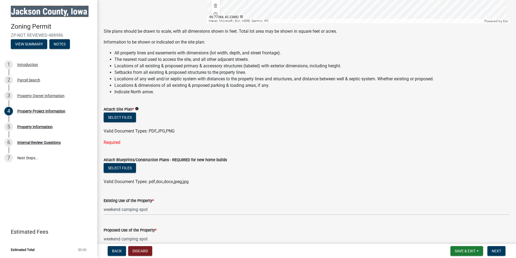
click at [117, 140] on div "Required" at bounding box center [307, 142] width 406 height 6
click at [118, 119] on button "Select files" at bounding box center [120, 117] width 32 height 10
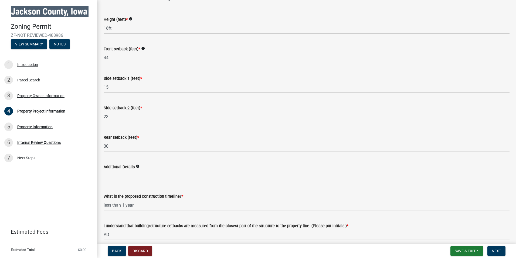
scroll to position [807, 0]
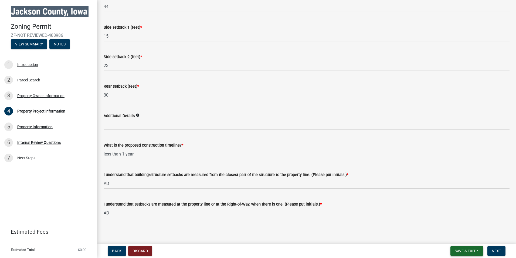
click at [471, 252] on span "Save & Exit" at bounding box center [465, 251] width 21 height 4
click at [461, 226] on button "Save" at bounding box center [461, 223] width 43 height 13
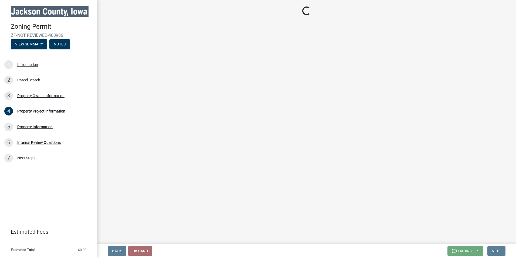
scroll to position [0, 0]
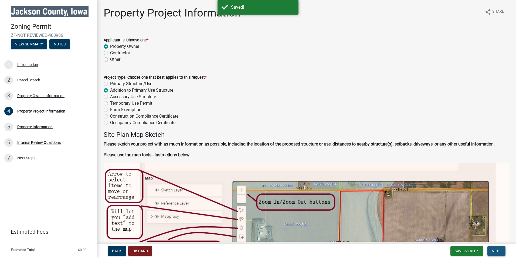
click at [500, 253] on span "Next" at bounding box center [496, 251] width 9 height 4
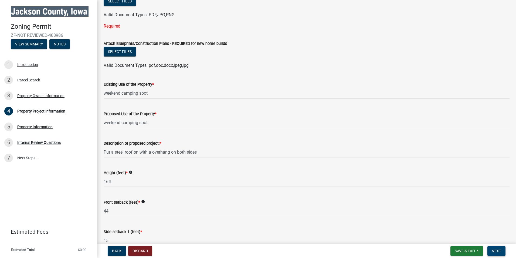
scroll to position [513, 0]
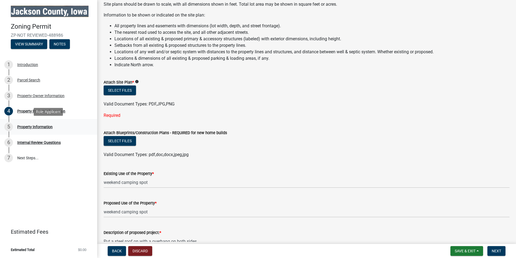
click at [43, 125] on div "Property Information" at bounding box center [34, 127] width 35 height 4
click at [40, 145] on div "6 Internal Review Questions" at bounding box center [46, 142] width 84 height 9
